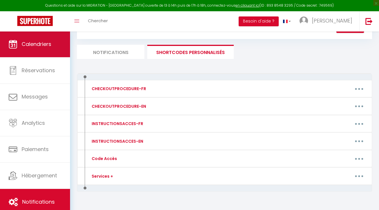
click at [50, 47] on span "Calendriers" at bounding box center [37, 43] width 30 height 7
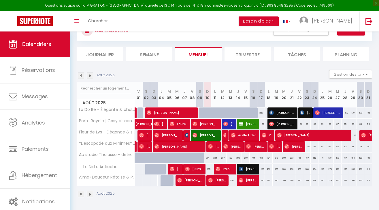
scroll to position [48, 0]
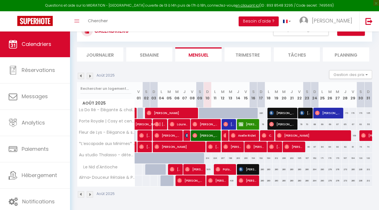
click at [185, 144] on span "[PERSON_NAME]" at bounding box center [179, 146] width 49 height 11
select select "OK"
select select "1"
select select "0"
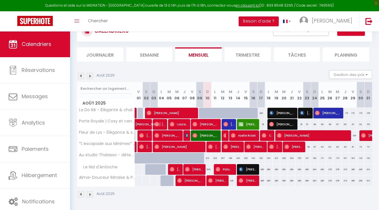
select select "1"
select select
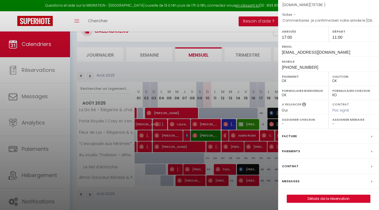
scroll to position [63, 0]
click at [310, 183] on div "Messages" at bounding box center [328, 181] width 101 height 15
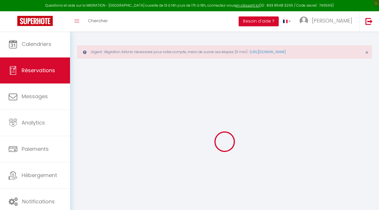
select select
checkbox input "false"
type textarea "je confirme bien notre arrivée le [DATE] 17h00 jusqu'au [DATE] 11h00. Bien cord…"
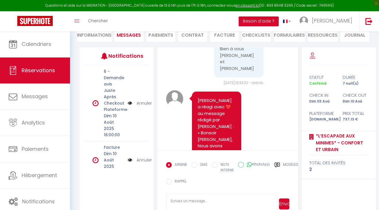
scroll to position [2167, 0]
